Goal: Check status: Check status

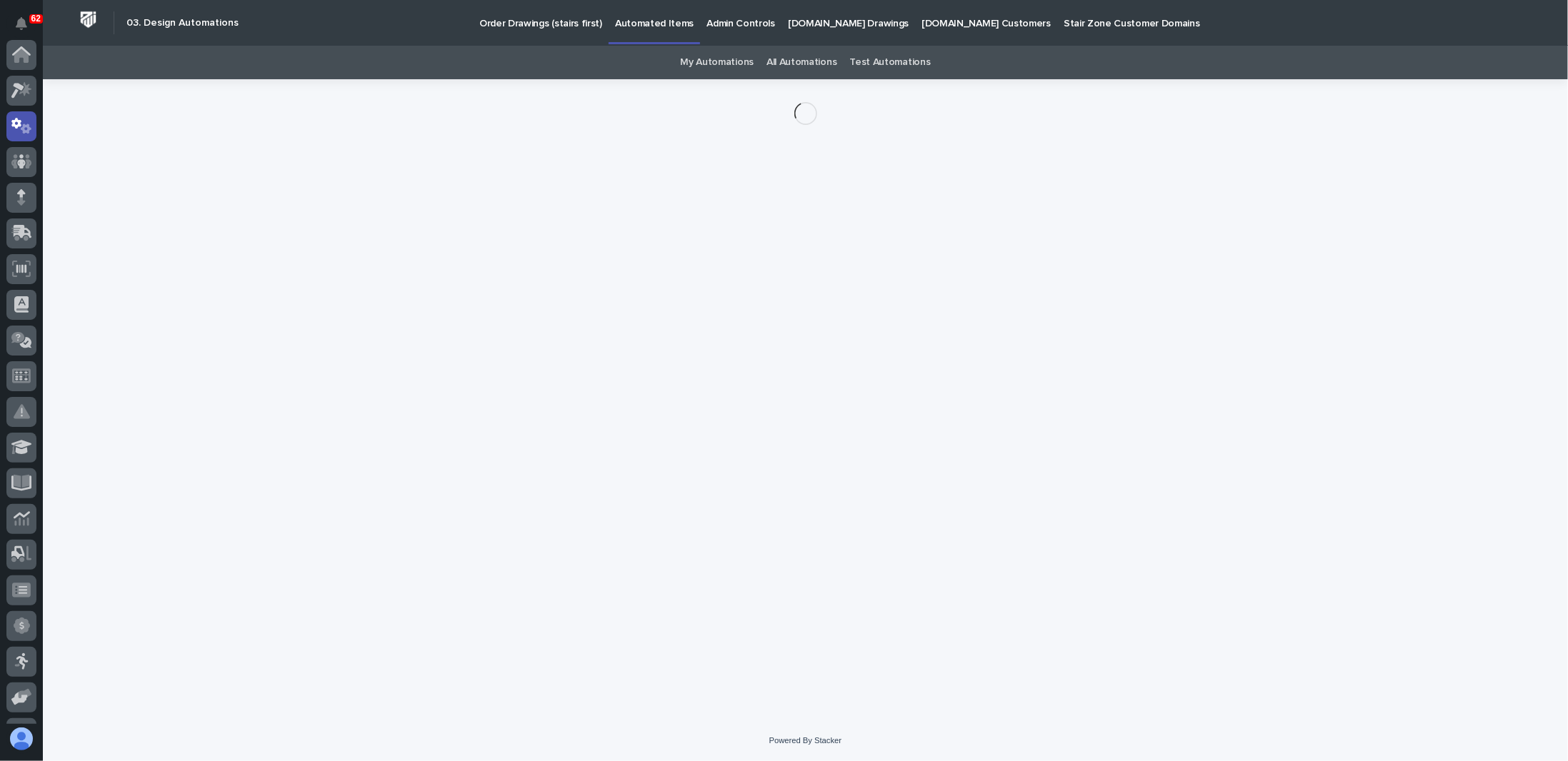
scroll to position [72, 0]
